Goal: Ask a question

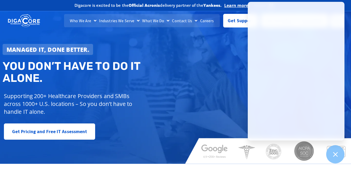
click at [220, 92] on div at bounding box center [269, 91] width 164 height 5
click at [347, 34] on div "Managed IT, done better. You don’t have to do IT alone. Supporting 200+ Healthc…" at bounding box center [175, 85] width 351 height 156
click at [348, 7] on div "Digacore is excited to be the Official Acronis delivery partner of the Yankees.…" at bounding box center [175, 5] width 351 height 11
click at [234, 64] on div "Managed IT, done better. You don’t have to do IT alone. Supporting 200+ Healthc…" at bounding box center [175, 85] width 351 height 156
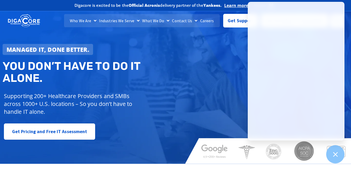
click at [346, 5] on div "Digacore is excited to be the Official Acronis delivery partner of the Yankees.…" at bounding box center [175, 5] width 351 height 11
click at [238, 54] on div "Managed IT, done better. You don’t have to do IT alone. Supporting 200+ Healthc…" at bounding box center [175, 85] width 351 height 156
click at [320, 160] on div "Managed IT, done better. You don’t have to do IT alone. Supporting 200+ Healthc…" at bounding box center [175, 85] width 351 height 156
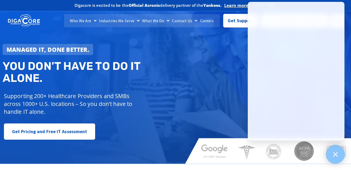
click at [334, 156] on icon at bounding box center [335, 154] width 5 height 5
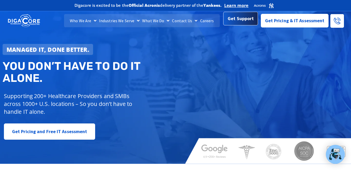
click at [242, 19] on span "Get Support" at bounding box center [241, 18] width 26 height 10
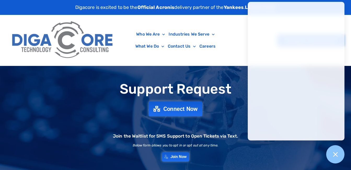
click at [166, 109] on span "Connect Now" at bounding box center [180, 109] width 35 height 6
